Goal: Check status: Check status

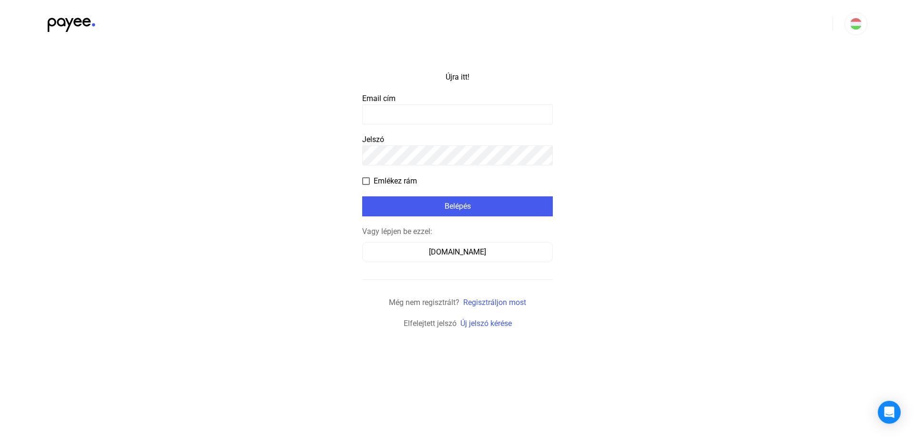
click at [466, 115] on input at bounding box center [457, 114] width 191 height 20
click at [475, 255] on font "[DOMAIN_NAME]" at bounding box center [457, 251] width 57 height 9
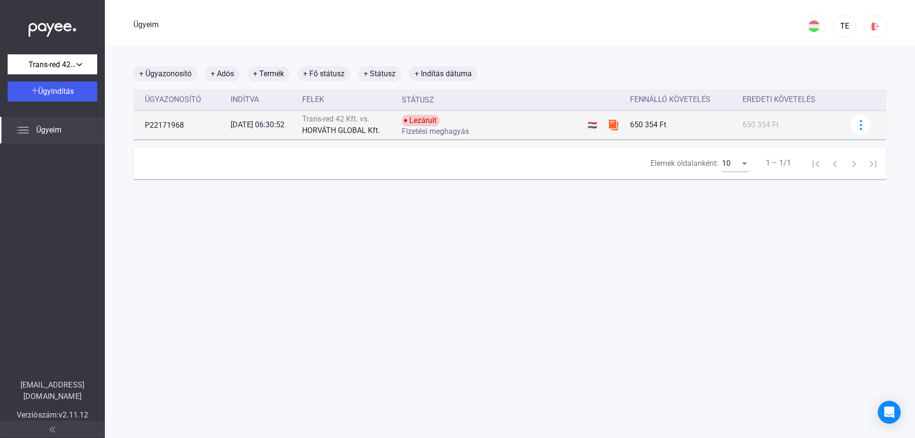
click at [354, 130] on font "HORVÁTH GLOBAL Kft." at bounding box center [341, 130] width 78 height 9
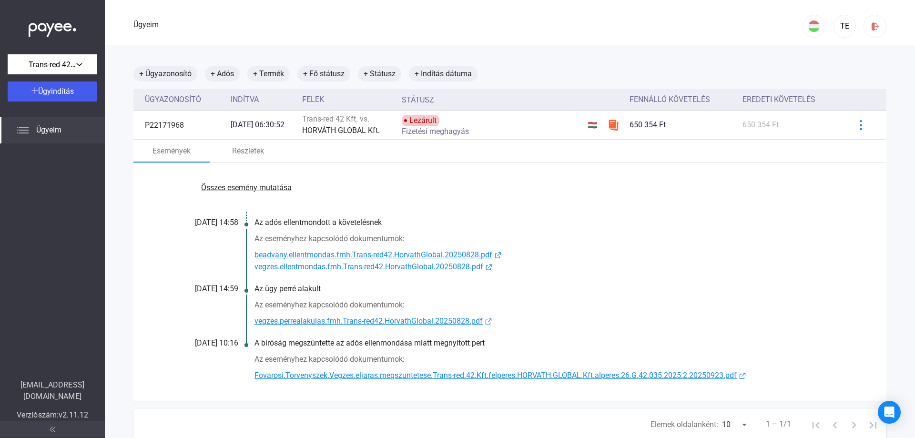
scroll to position [45, 0]
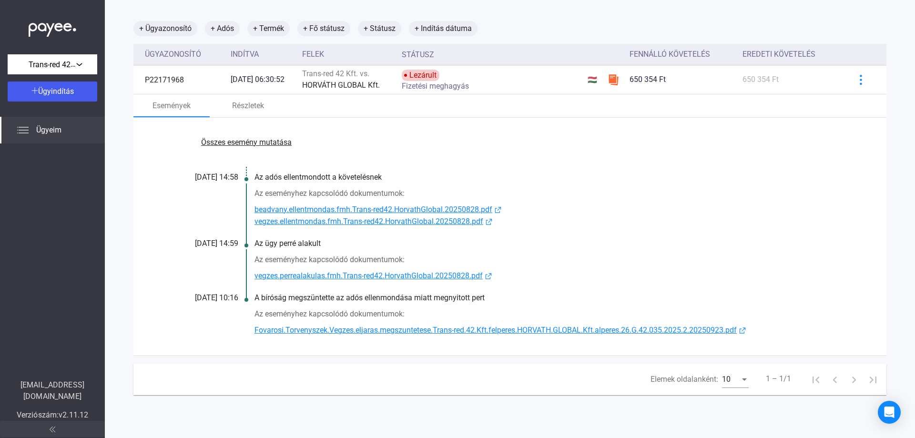
click at [348, 207] on font "beadvany.ellentmondas.fmh.Trans-red42.HorvathGlobal.20250828.pdf" at bounding box center [373, 209] width 238 height 9
click at [360, 222] on font "vegzes.ellentmondas.fmh.Trans-red42.HorvathGlobal.20250828.pdf" at bounding box center [368, 221] width 229 height 9
click at [374, 274] on font "vegzes.perrealakulas.fmh.Trans-red42.HorvathGlobal.20250828.pdf" at bounding box center [368, 275] width 228 height 9
click at [469, 334] on font "Fovarosi.Torvenyszek.Vegzes.eljaras.megszuntetese.Trans-red.42.Kft.felperes.HOR…" at bounding box center [495, 329] width 482 height 9
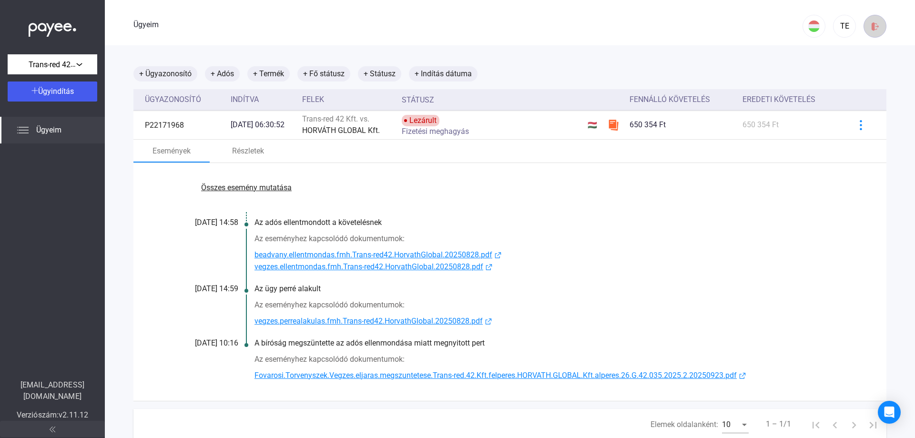
click at [870, 27] on img at bounding box center [875, 26] width 10 height 10
